Goal: Contribute content: Contribute content

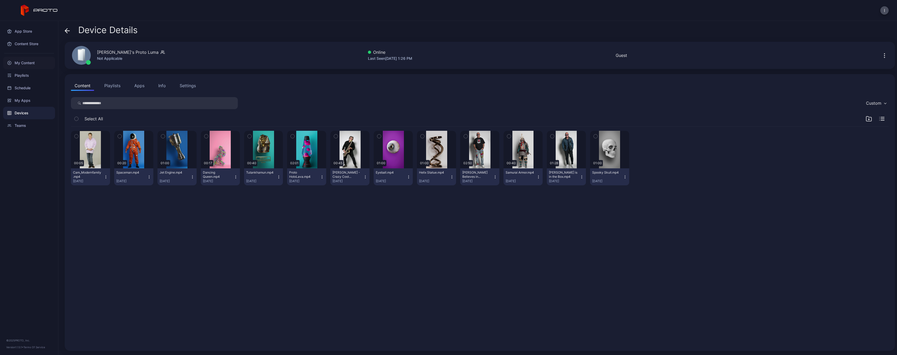
click at [29, 62] on div "My Content" at bounding box center [29, 63] width 52 height 13
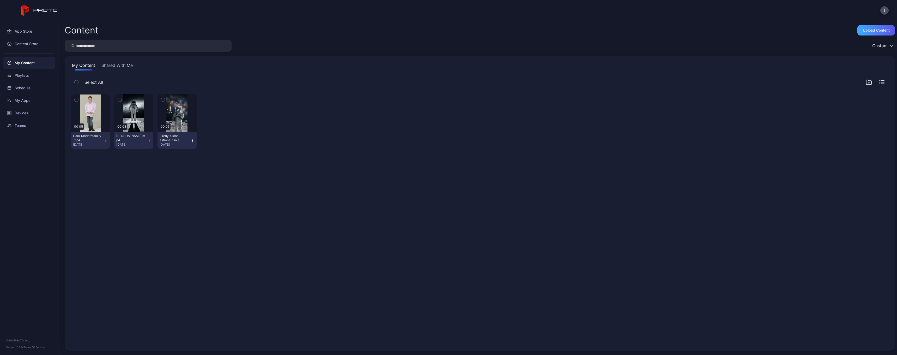
click at [872, 33] on div "Upload Content" at bounding box center [877, 30] width 38 height 10
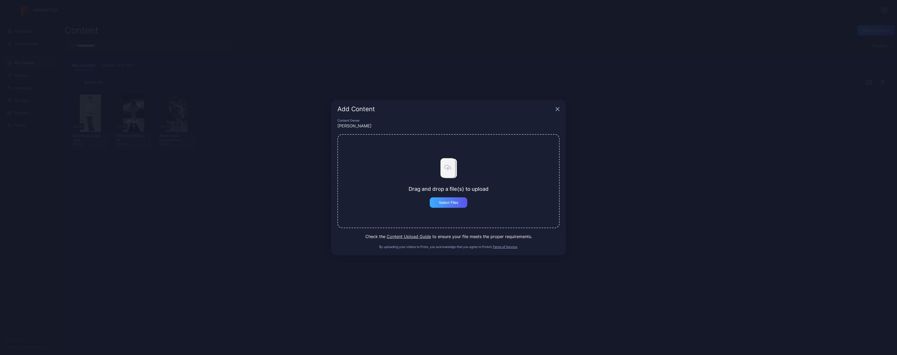
click at [467, 202] on div "Select Files" at bounding box center [449, 202] width 38 height 10
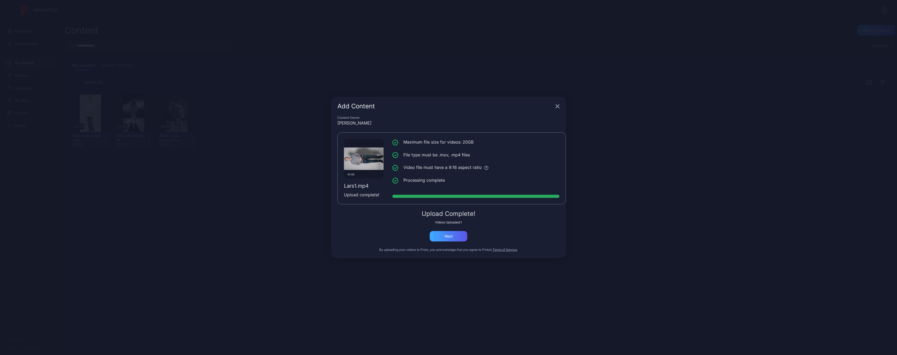
click at [452, 236] on div "Next" at bounding box center [449, 236] width 8 height 4
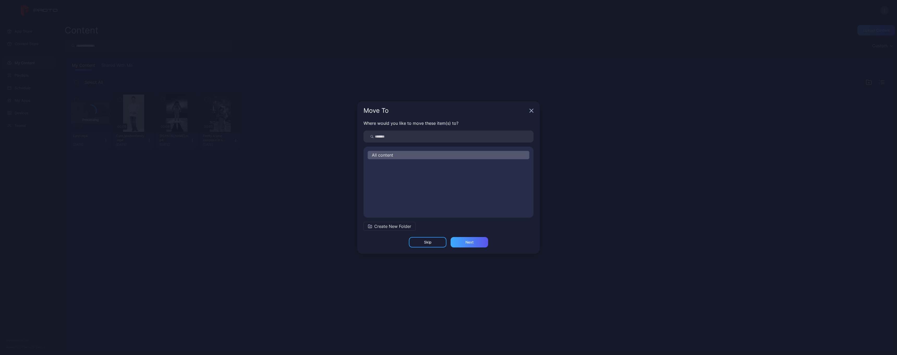
click at [461, 243] on div "Next" at bounding box center [470, 242] width 38 height 10
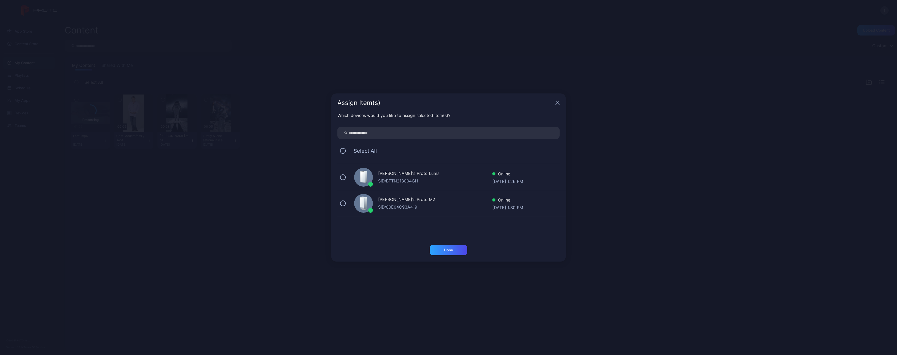
click at [421, 195] on div "[PERSON_NAME]'s Proto M2 SID: 00E04C93A419 Online [DATE] 1:30 PM" at bounding box center [452, 203] width 228 height 26
click at [459, 251] on div "Done" at bounding box center [449, 250] width 38 height 10
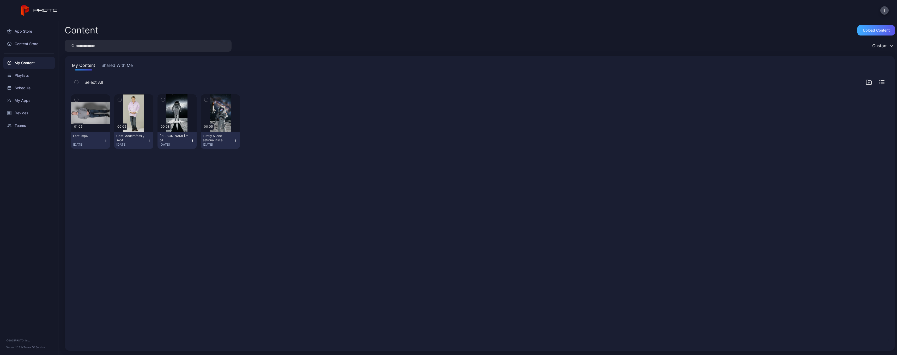
click at [864, 30] on div "Upload Content" at bounding box center [876, 30] width 27 height 4
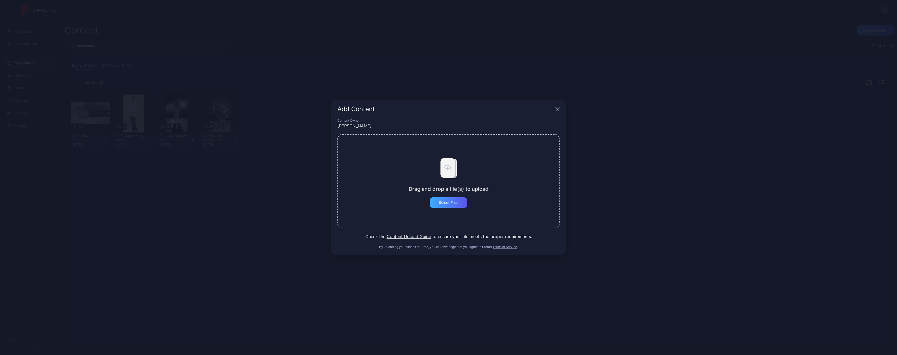
click at [451, 202] on div "Select Files" at bounding box center [449, 202] width 20 height 4
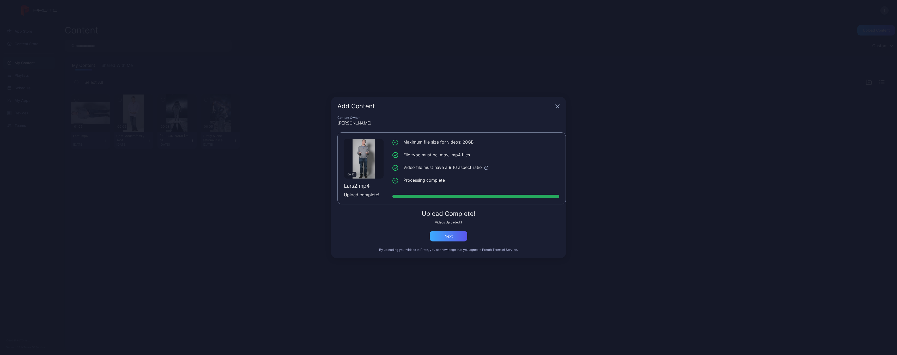
click at [446, 236] on div "Next" at bounding box center [449, 236] width 8 height 4
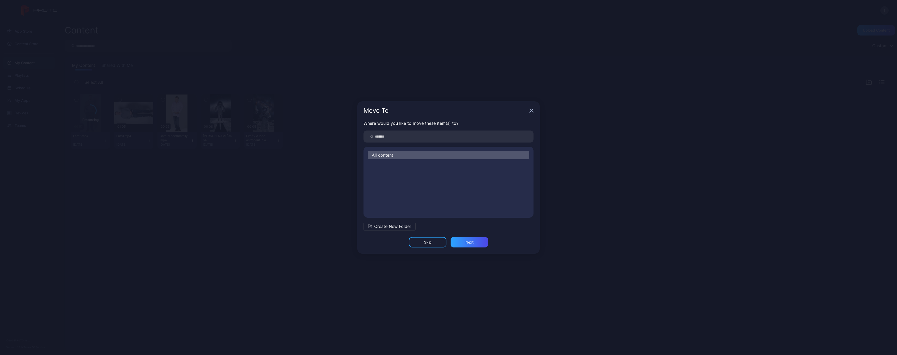
click at [436, 242] on div "Skip" at bounding box center [428, 242] width 38 height 10
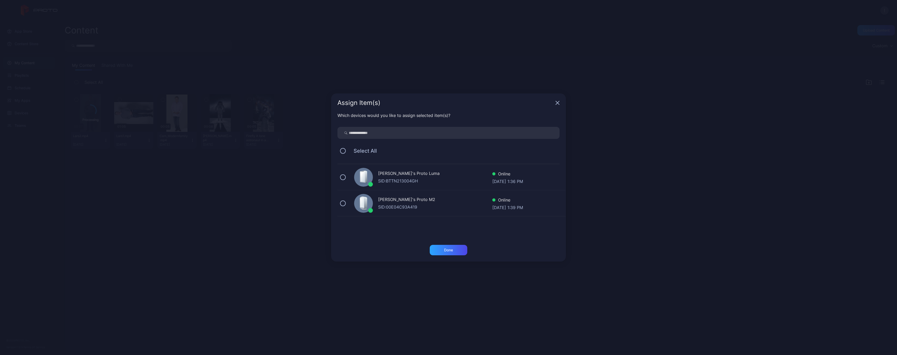
click at [382, 197] on div "[PERSON_NAME]'s Proto M2" at bounding box center [435, 200] width 114 height 8
click at [448, 249] on div "Done" at bounding box center [448, 250] width 9 height 4
